Goal: Task Accomplishment & Management: Use online tool/utility

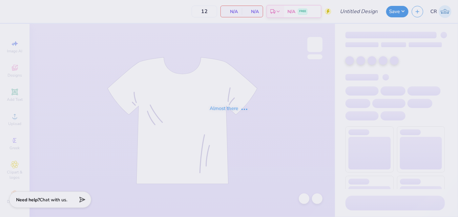
type input "Dance Gen"
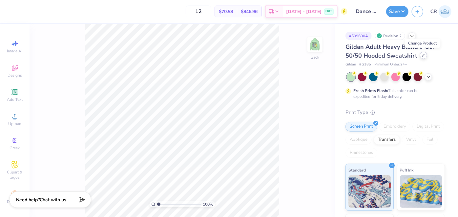
click at [425, 54] on div at bounding box center [423, 55] width 7 height 7
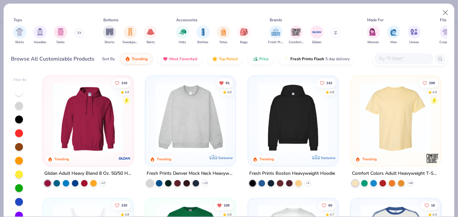
click at [156, 157] on div at bounding box center [190, 119] width 84 height 80
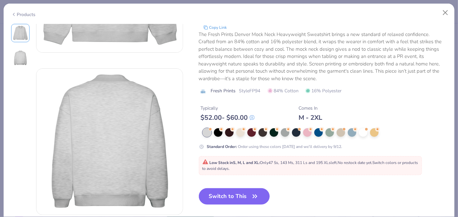
scroll to position [120, 0]
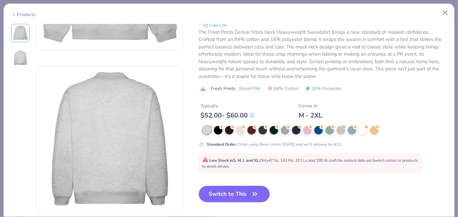
click at [247, 189] on button "Switch to This" at bounding box center [234, 194] width 71 height 16
type input "50"
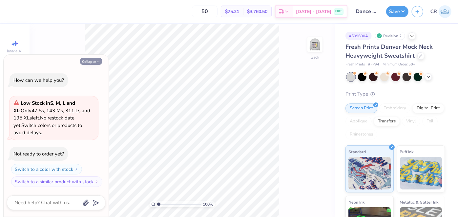
click at [88, 64] on button "Collapse" at bounding box center [91, 61] width 22 height 7
type textarea "x"
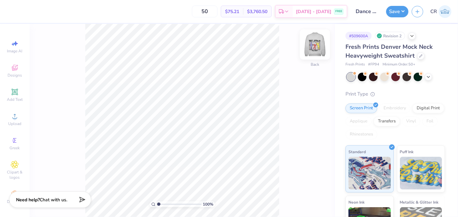
click at [318, 46] on img at bounding box center [315, 44] width 26 height 26
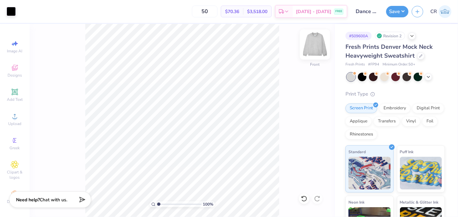
click at [318, 50] on img at bounding box center [315, 44] width 26 height 26
click at [12, 71] on icon at bounding box center [15, 68] width 8 height 8
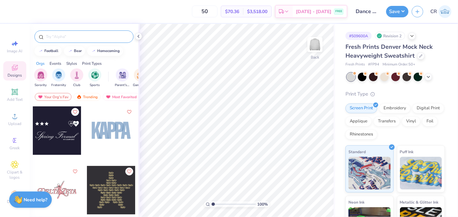
drag, startPoint x: 76, startPoint y: 29, endPoint x: 84, endPoint y: 40, distance: 13.6
click at [84, 40] on div at bounding box center [83, 35] width 109 height 22
click at [84, 40] on div at bounding box center [83, 36] width 99 height 12
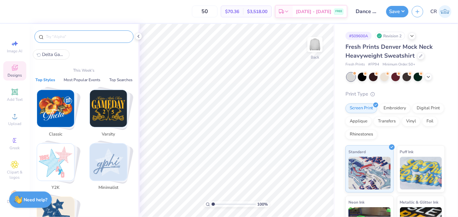
click at [82, 39] on input "text" at bounding box center [87, 36] width 84 height 7
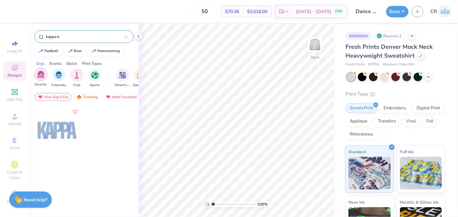
click at [44, 79] on div "filter for Sorority" at bounding box center [40, 74] width 13 height 13
click at [71, 35] on input "kappa k" at bounding box center [85, 36] width 80 height 7
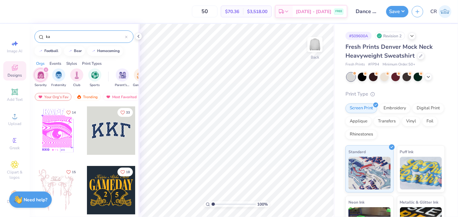
type input "k"
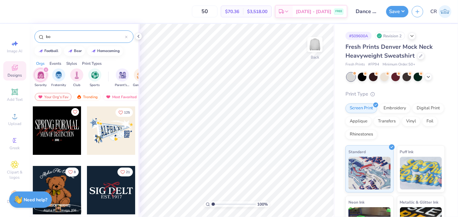
type input "b"
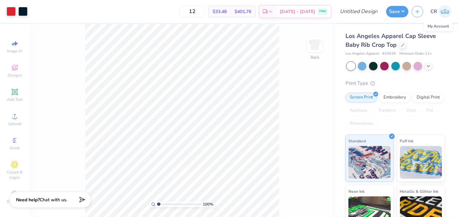
click at [441, 11] on img at bounding box center [444, 11] width 13 height 13
click at [396, 13] on button "Save" at bounding box center [397, 10] width 22 height 11
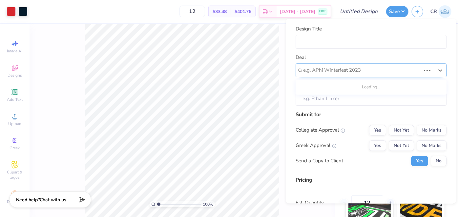
click at [334, 70] on div at bounding box center [361, 70] width 117 height 9
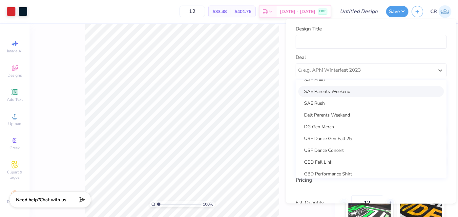
scroll to position [128, 0]
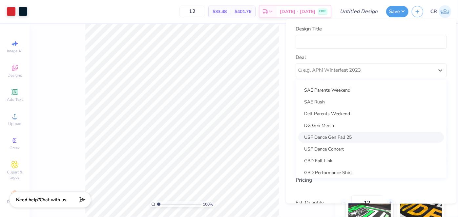
click at [342, 137] on div "USF Dance Gen Fall 25" at bounding box center [371, 137] width 146 height 11
type input "Lauren Scotch"
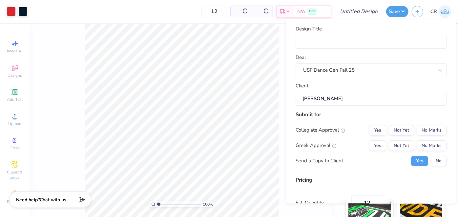
type input "$44.15"
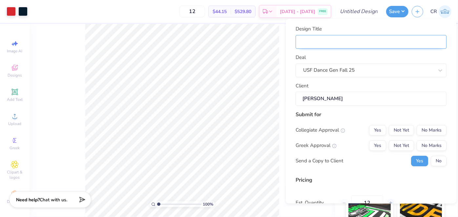
click at [308, 46] on input "Design Title" at bounding box center [370, 42] width 151 height 14
type input "D"
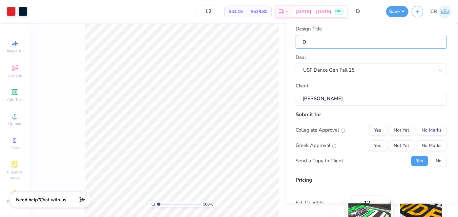
type input "Da"
type input "Dan"
type input "Danc"
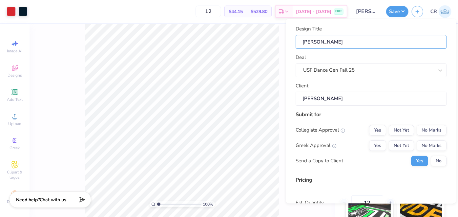
type input "Danc"
type input "Dance"
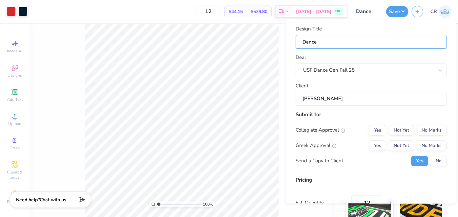
type input "Dance"
type input "Danc"
type input "Dan"
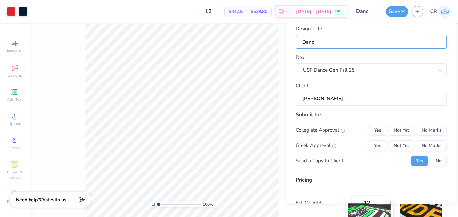
type input "Dan"
type input "Da"
type input "Dan"
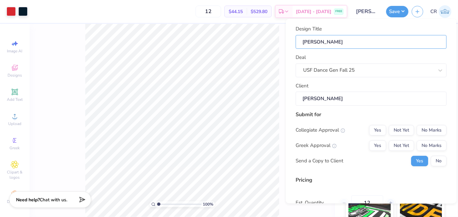
type input "Danc"
type input "Dance"
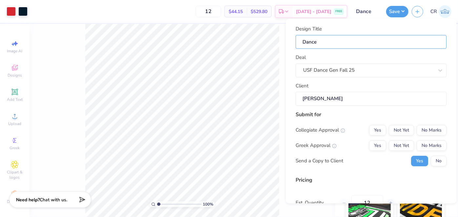
type input "Dance"
type input "Dance G"
type input "Dance Ge"
type input "Dance Gen"
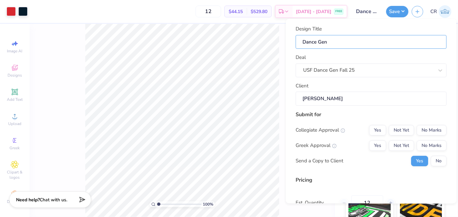
type input "Dance Gen"
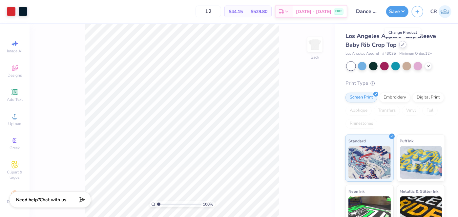
click at [402, 43] on icon at bounding box center [402, 44] width 3 height 3
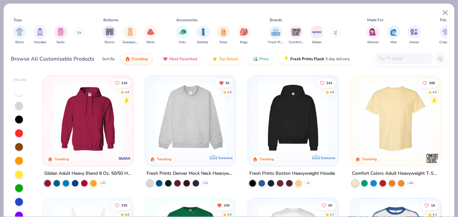
click at [197, 139] on img at bounding box center [190, 118] width 77 height 70
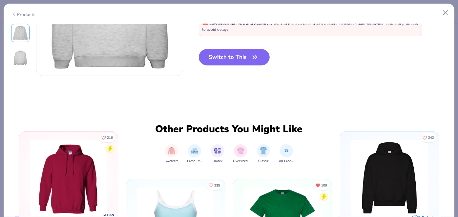
scroll to position [232, 0]
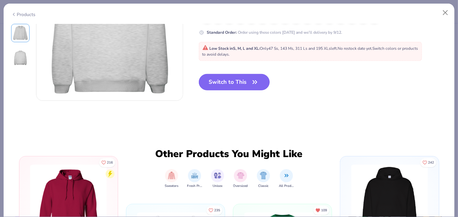
click at [221, 88] on button "Switch to This" at bounding box center [234, 82] width 71 height 16
type input "50"
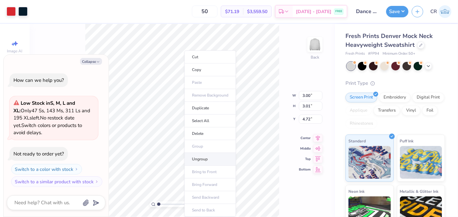
click at [202, 158] on li "Ungroup" at bounding box center [209, 159] width 51 height 13
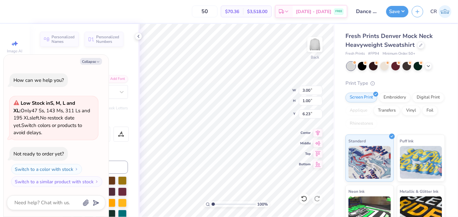
type textarea "x"
type input "6.16"
type input "2.05"
type input "5.18"
type textarea "x"
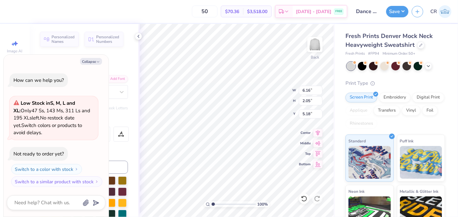
type textarea "u"
type textarea "x"
type textarea "usf"
type textarea "x"
type textarea "usf"
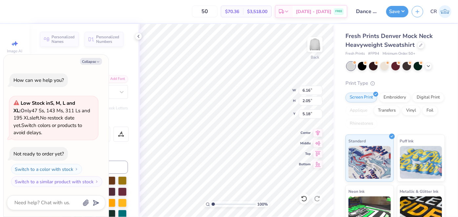
type textarea "x"
type textarea "usf d"
type textarea "x"
type textarea "usf da"
type textarea "x"
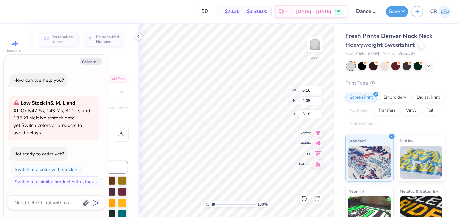
type textarea "usf danc"
type textarea "x"
type textarea "usf dance"
click at [92, 65] on button "Collapse" at bounding box center [91, 61] width 22 height 7
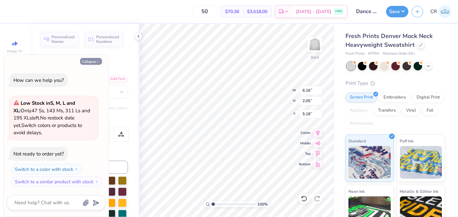
type textarea "x"
type input "9.73"
type input "1.67"
type input "5.37"
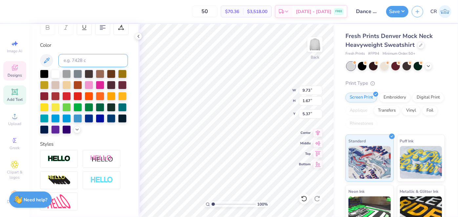
scroll to position [134, 0]
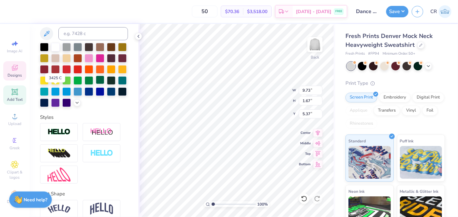
click at [96, 84] on div at bounding box center [100, 80] width 9 height 9
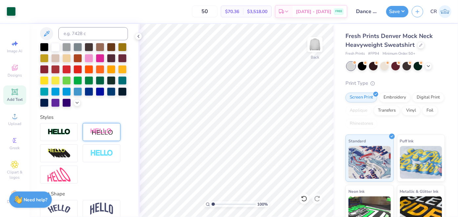
scroll to position [174, 0]
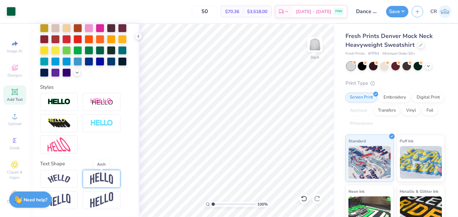
click at [100, 180] on img at bounding box center [101, 179] width 23 height 12
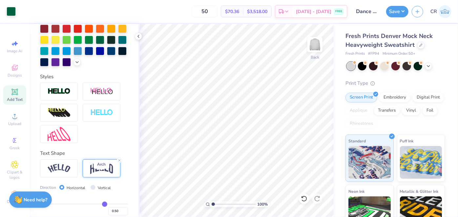
scroll to position [212, 0]
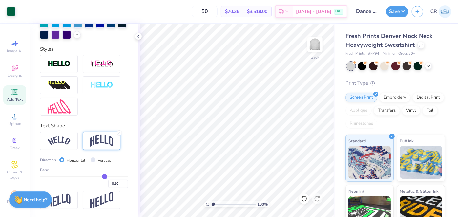
type input "0.47"
type input "0.43"
type input "0.41"
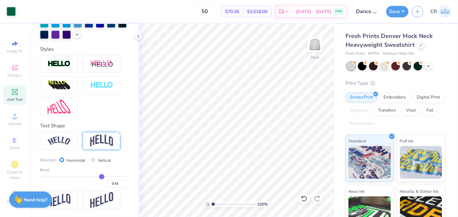
type input "0.41"
type input "0.39"
type input "0.38"
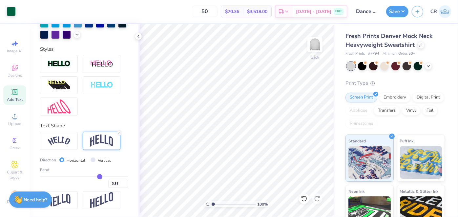
type input "0.36"
type input "0.31"
type input "0.29"
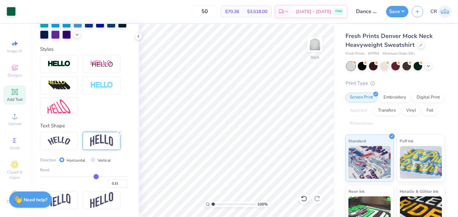
type input "0.29"
type input "0.26"
type input "0.24"
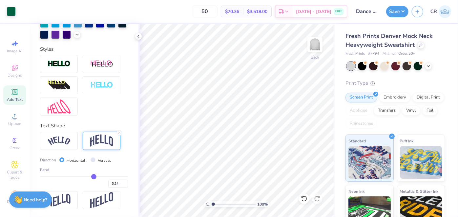
type input "0.22"
type input "0.2"
type input "0.20"
type input "0.19"
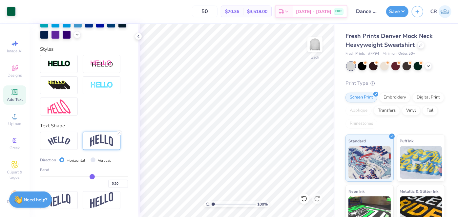
type input "0.19"
type input "0.16"
type input "0.14"
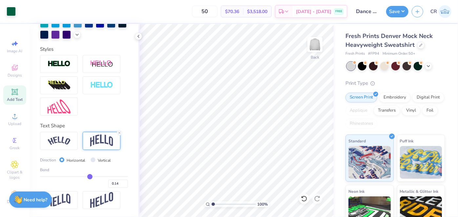
type input "0.13"
type input "0.11"
type input "0.1"
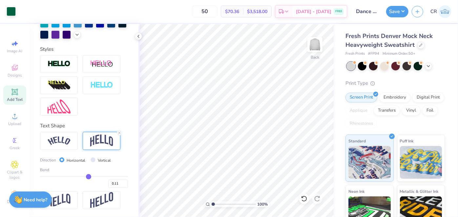
type input "0.10"
type input "0.09"
type input "0.08"
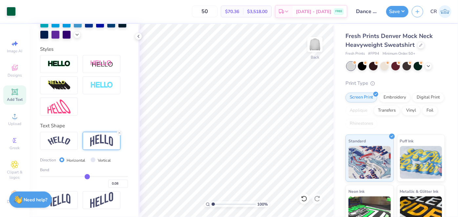
type input "0.07"
type input "0.06"
type input "0.05"
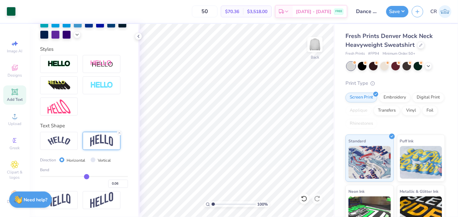
type input "0.05"
type input "0.03"
type input "0.01"
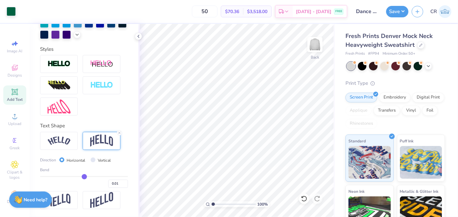
type input "-0.01"
type input "-0.03"
type input "-0.04"
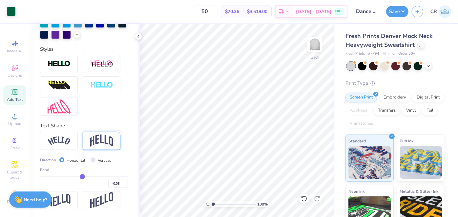
type input "-0.04"
type input "-0.05"
type input "-0.06"
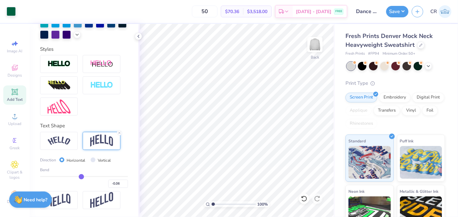
type input "-0.08"
type input "-0.09"
type input "-0.11"
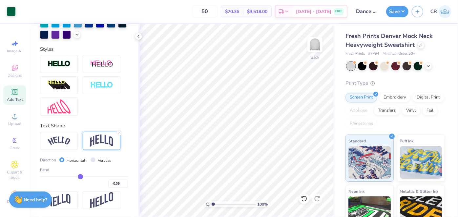
type input "-0.11"
type input "-0.12"
type input "-0.22"
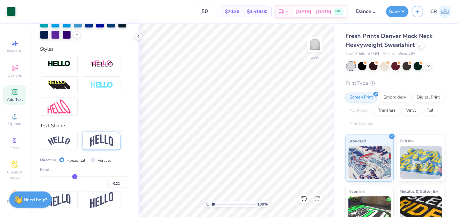
type input "-0.23"
type input "-0.24"
type input "-0.25"
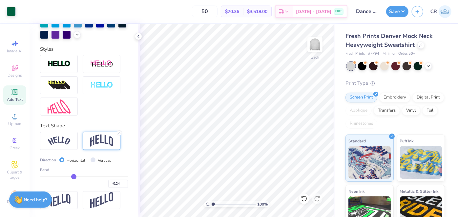
type input "-0.25"
type input "-0.27"
type input "-0.28"
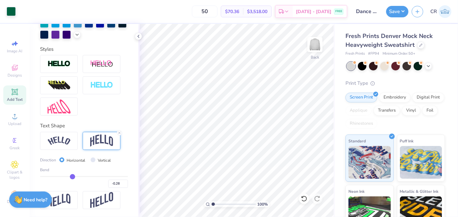
type input "-0.29"
type input "-0.3"
type input "-0.30"
type input "-0.31"
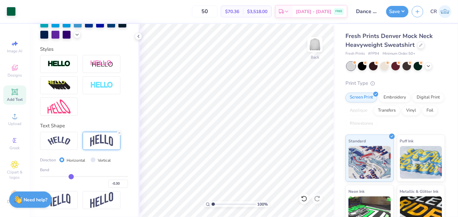
type input "-0.31"
type input "-0.32"
type input "-0.33"
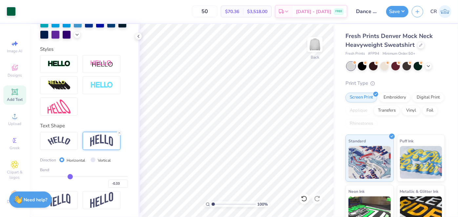
type input "-0.34"
type input "-0.35"
type input "-0.36"
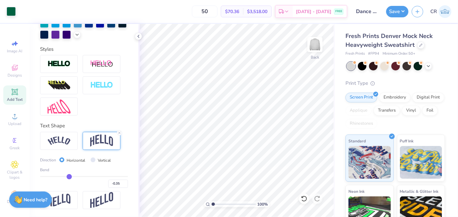
type input "-0.36"
type input "-0.37"
type input "-0.38"
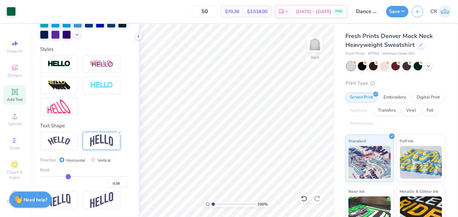
type input "-0.39"
type input "-0.46"
type input "-0.49"
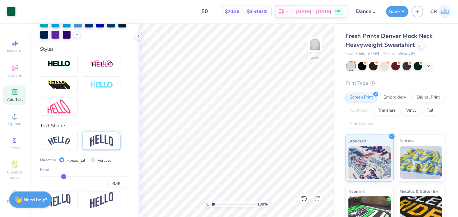
type input "-0.49"
type input "-0.5"
type input "-0.50"
type input "-0.51"
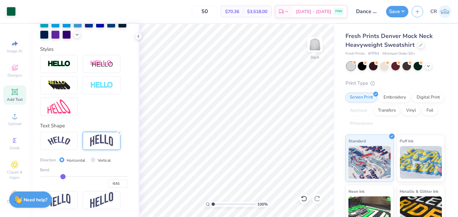
type input "-0.52"
type input "-0.53"
type input "-0.52"
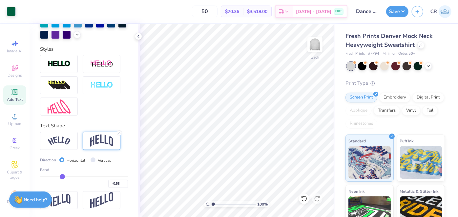
type input "-0.52"
type input "-0.51"
type input "-0.5"
type input "-0.50"
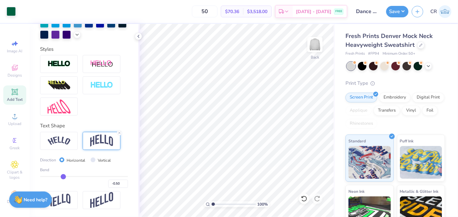
drag, startPoint x: 100, startPoint y: 176, endPoint x: 62, endPoint y: 176, distance: 38.4
type input "-0.5"
click at [62, 176] on input "range" at bounding box center [84, 176] width 88 height 1
type input "3.59"
type input "1.14"
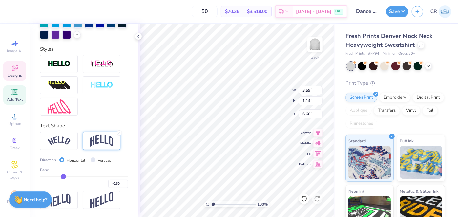
type input "6.60"
click at [403, 96] on div "Embroidery" at bounding box center [394, 97] width 31 height 10
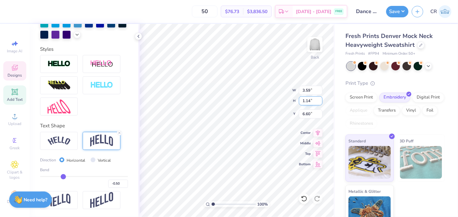
type input "3.34"
type input "2.04"
type input "0.50"
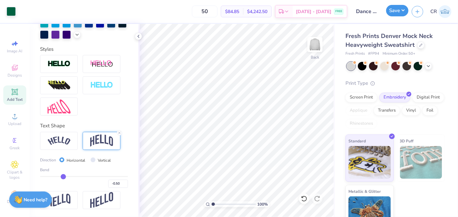
click at [397, 12] on button "Save" at bounding box center [397, 10] width 22 height 11
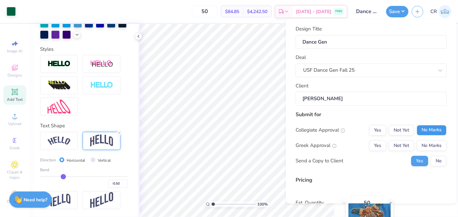
click at [416, 133] on button "No Marks" at bounding box center [431, 130] width 30 height 10
click at [379, 129] on button "Yes" at bounding box center [377, 130] width 17 height 10
click at [425, 149] on button "No Marks" at bounding box center [431, 146] width 30 height 10
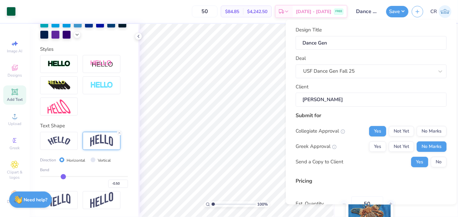
scroll to position [65, 0]
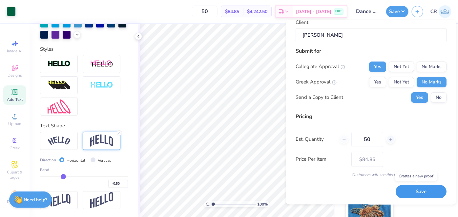
click at [412, 193] on button "Save" at bounding box center [420, 191] width 51 height 13
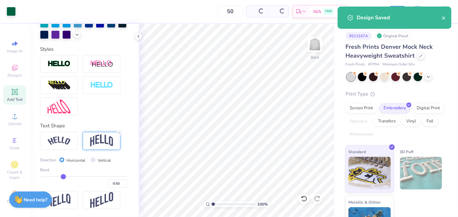
type input "$84.85"
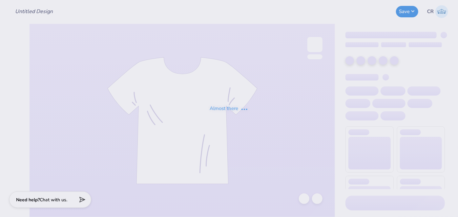
type input "Dance Gen"
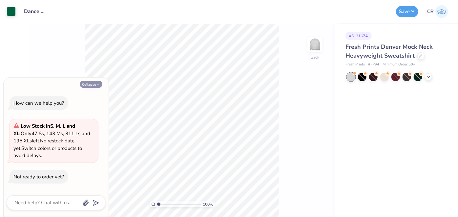
click at [87, 84] on button "Collapse" at bounding box center [91, 84] width 22 height 7
type textarea "x"
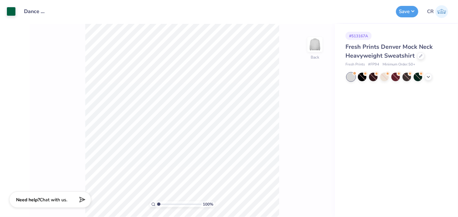
click at [424, 77] on div at bounding box center [395, 77] width 98 height 9
click at [425, 77] on div at bounding box center [427, 76] width 7 height 7
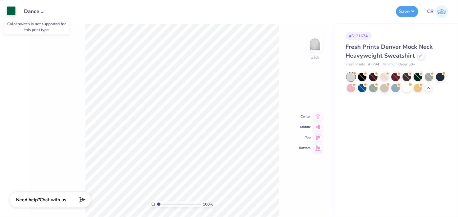
click at [9, 12] on div at bounding box center [11, 10] width 9 height 9
click at [406, 78] on div at bounding box center [406, 77] width 9 height 9
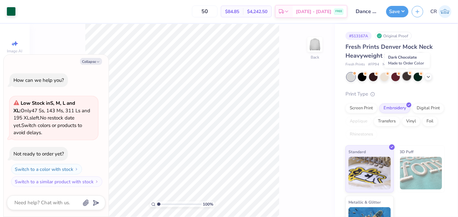
click at [405, 77] on div at bounding box center [406, 76] width 9 height 9
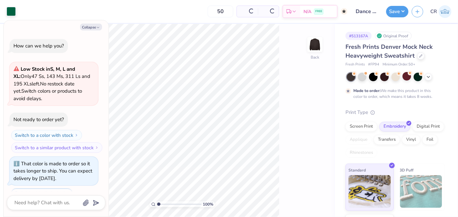
scroll to position [27, 0]
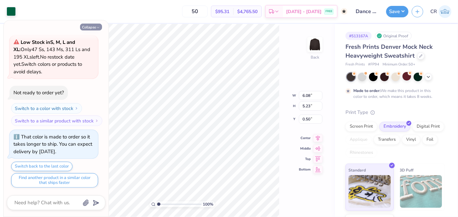
click at [91, 24] on button "Collapse" at bounding box center [91, 27] width 22 height 7
type textarea "x"
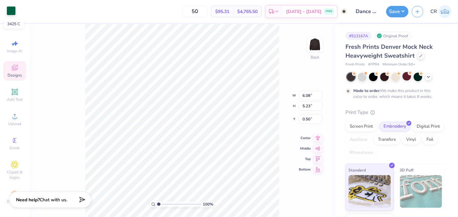
click at [8, 13] on div at bounding box center [11, 10] width 9 height 9
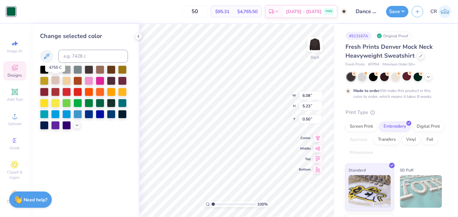
click at [53, 80] on div at bounding box center [55, 80] width 9 height 9
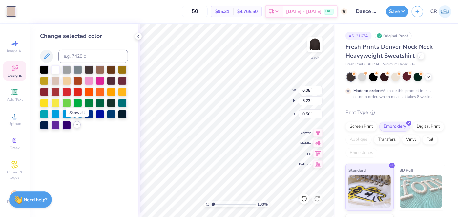
click at [78, 125] on icon at bounding box center [76, 124] width 5 height 5
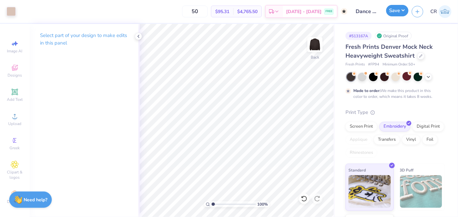
click at [402, 8] on button "Save" at bounding box center [397, 10] width 22 height 11
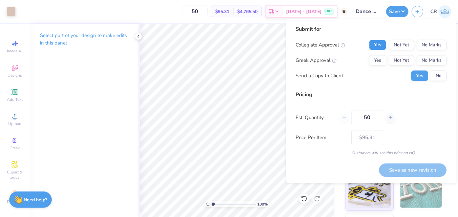
click at [381, 40] on button "Yes" at bounding box center [377, 45] width 17 height 10
click at [427, 58] on button "No Marks" at bounding box center [431, 60] width 30 height 10
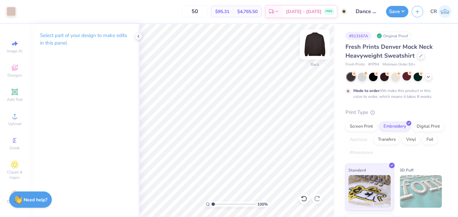
click at [317, 45] on img at bounding box center [315, 44] width 26 height 26
click at [317, 45] on img at bounding box center [314, 44] width 13 height 13
click at [402, 7] on button "Save" at bounding box center [397, 10] width 22 height 11
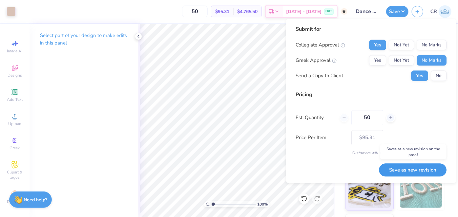
click at [413, 165] on button "Save as new revision" at bounding box center [413, 170] width 68 height 13
type input "$95.31"
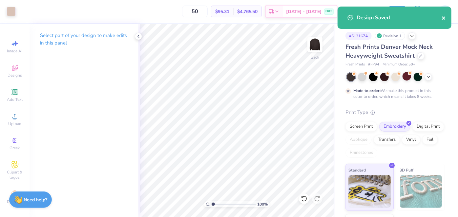
click at [443, 17] on icon "close" at bounding box center [443, 17] width 5 height 5
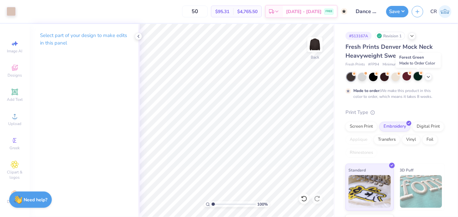
click at [417, 75] on div at bounding box center [417, 76] width 9 height 9
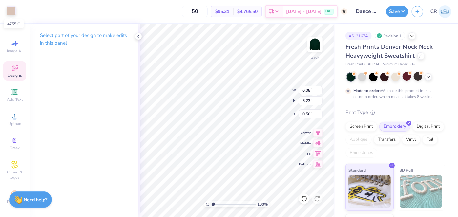
click at [8, 9] on div at bounding box center [11, 10] width 9 height 9
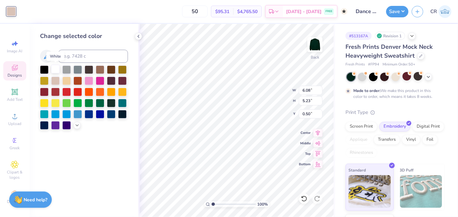
click at [55, 66] on div at bounding box center [55, 69] width 9 height 9
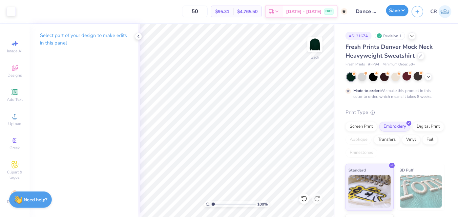
click at [399, 14] on button "Save" at bounding box center [397, 10] width 22 height 11
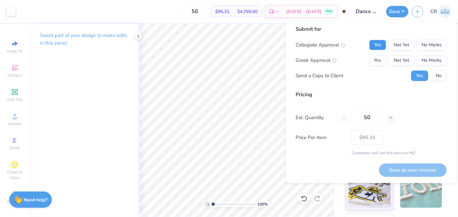
click at [374, 43] on button "Yes" at bounding box center [377, 45] width 17 height 10
click at [442, 59] on button "No Marks" at bounding box center [431, 60] width 30 height 10
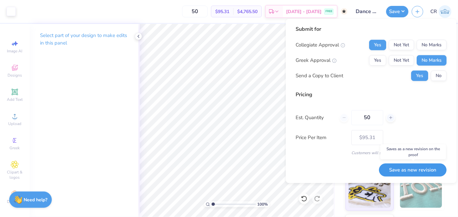
click at [410, 169] on button "Save as new revision" at bounding box center [413, 170] width 68 height 13
type input "$95.31"
